Goal: Task Accomplishment & Management: Complete application form

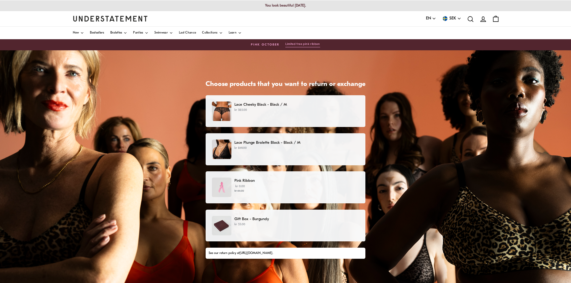
click at [316, 111] on p "kr 385.00" at bounding box center [297, 110] width 125 height 5
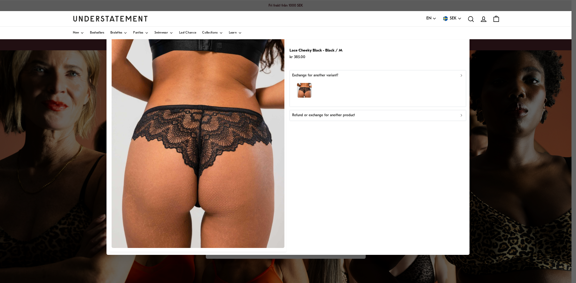
click at [351, 118] on button "Refund or exchange for another product" at bounding box center [377, 115] width 177 height 11
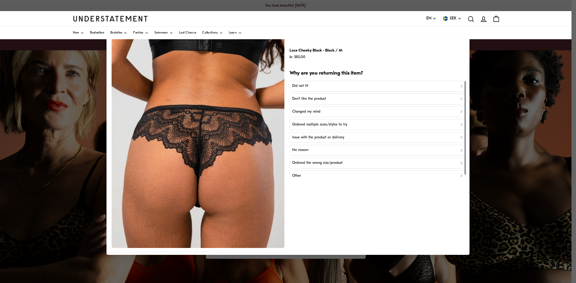
click at [334, 86] on div "Did not fit" at bounding box center [378, 86] width 172 height 6
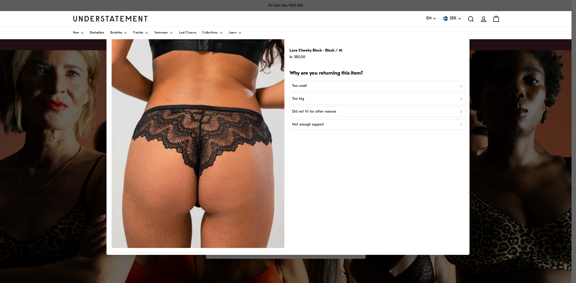
click at [338, 113] on div "Did not fit for other reasons" at bounding box center [378, 112] width 172 height 6
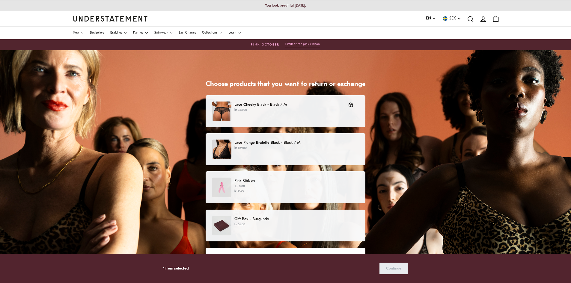
click at [325, 152] on div "Lace Plunge Bralette Black - Black / M kr 869.00" at bounding box center [285, 149] width 147 height 19
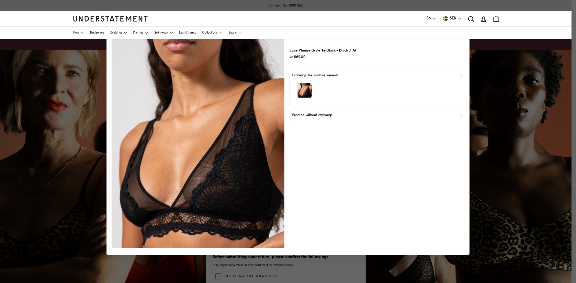
click at [340, 116] on div "Proceed without exchange" at bounding box center [378, 116] width 172 height 6
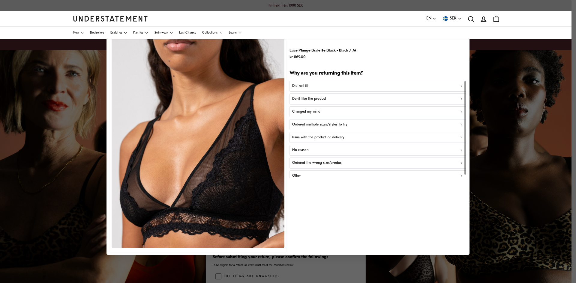
click at [320, 163] on p "Ordered the wrong size/product" at bounding box center [317, 163] width 50 height 6
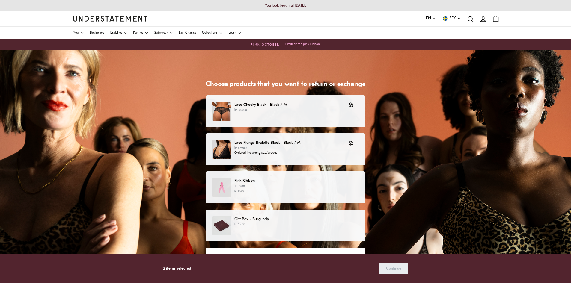
click at [310, 181] on p "Pink Ribbon" at bounding box center [297, 181] width 125 height 6
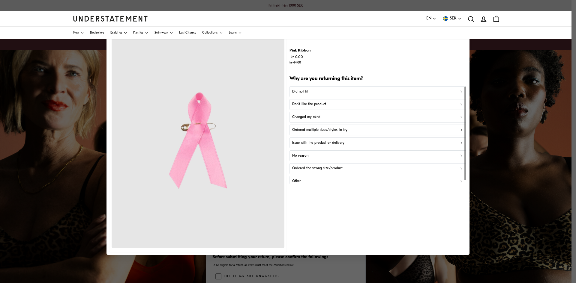
click at [331, 170] on p "Ordered the wrong size/product" at bounding box center [317, 169] width 50 height 6
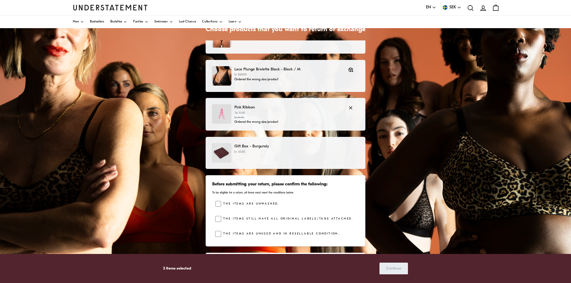
scroll to position [60, 0]
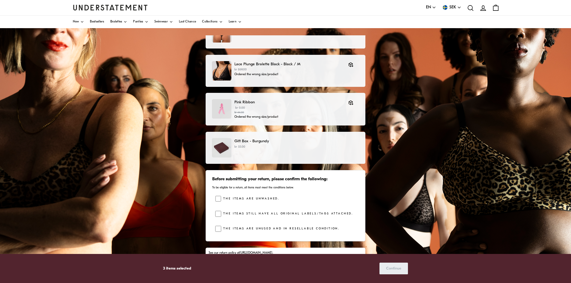
click at [317, 145] on p "kr 55.00" at bounding box center [297, 147] width 125 height 5
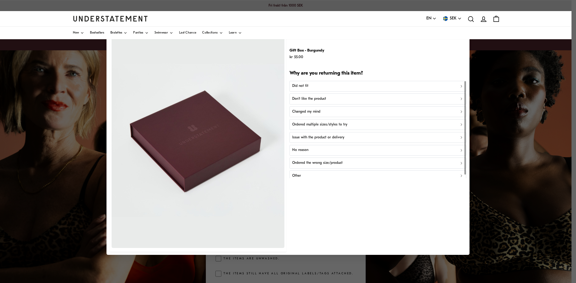
click at [332, 163] on p "Ordered the wrong size/product" at bounding box center [317, 163] width 50 height 6
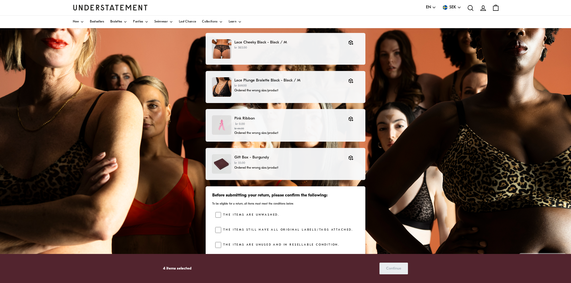
scroll to position [74, 0]
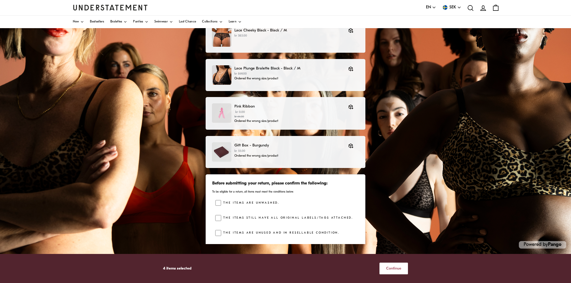
click at [397, 270] on span "Continue" at bounding box center [393, 268] width 15 height 11
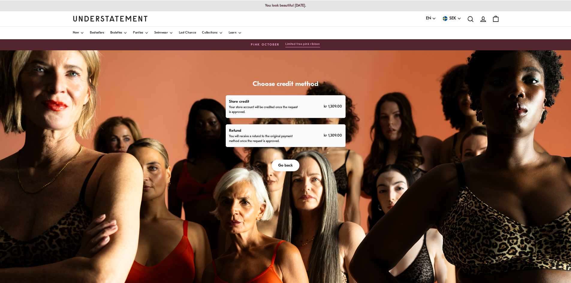
click at [301, 131] on div "Refund You will receive a refund to the original payment method once the reques…" at bounding box center [285, 136] width 113 height 16
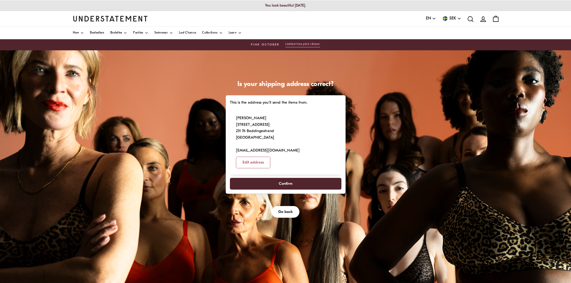
click at [289, 178] on span "Confirm" at bounding box center [286, 183] width 14 height 11
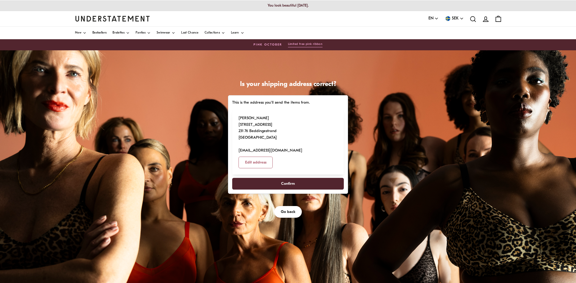
select select "**"
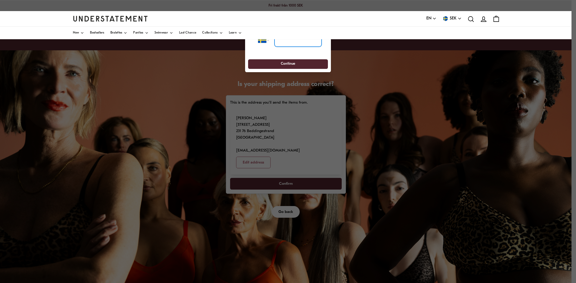
click at [295, 43] on input "tel" at bounding box center [297, 40] width 47 height 13
type input "**********"
click at [313, 66] on span "Continue" at bounding box center [287, 64] width 69 height 9
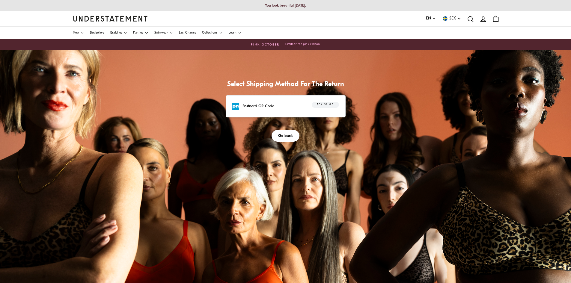
click at [301, 100] on div "Postnord QR Code SEK 39.00" at bounding box center [286, 106] width 120 height 22
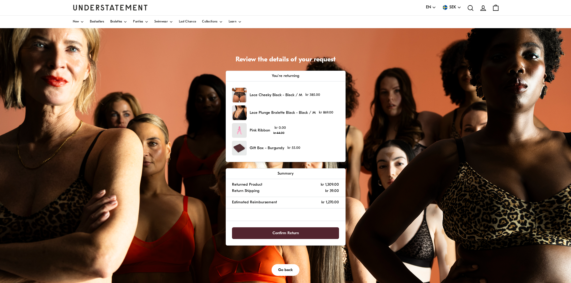
scroll to position [60, 0]
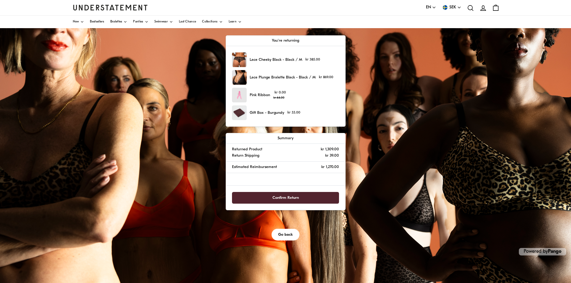
click at [310, 199] on span "Confirm Return" at bounding box center [286, 198] width 94 height 11
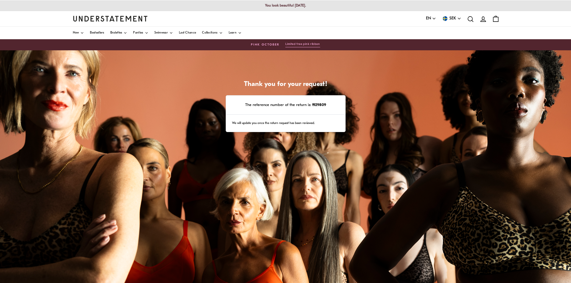
click at [320, 104] on strong "1929809" at bounding box center [318, 105] width 15 height 4
copy strong "1929809"
